Goal: Use online tool/utility: Use online tool/utility

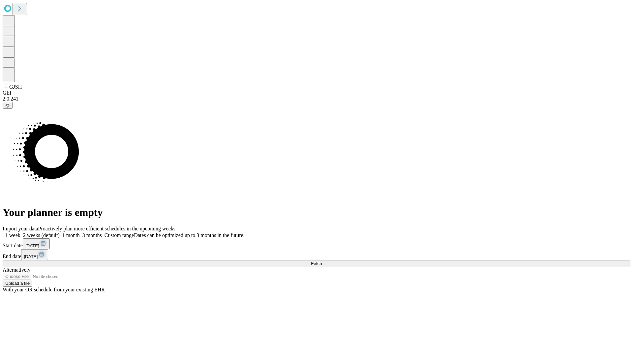
click at [322, 261] on span "Fetch" at bounding box center [316, 263] width 11 height 5
